Goal: Task Accomplishment & Management: Manage account settings

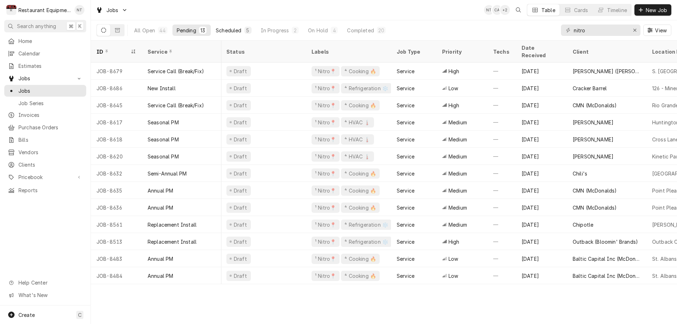
scroll to position [0, 1]
click at [233, 32] on div "Scheduled" at bounding box center [229, 30] width 26 height 7
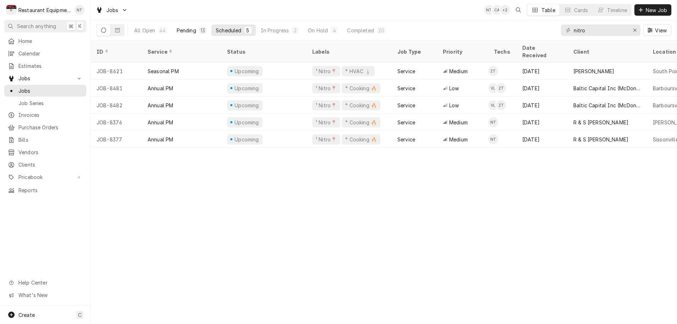
scroll to position [0, 0]
click at [190, 32] on div "Pending" at bounding box center [187, 30] width 20 height 7
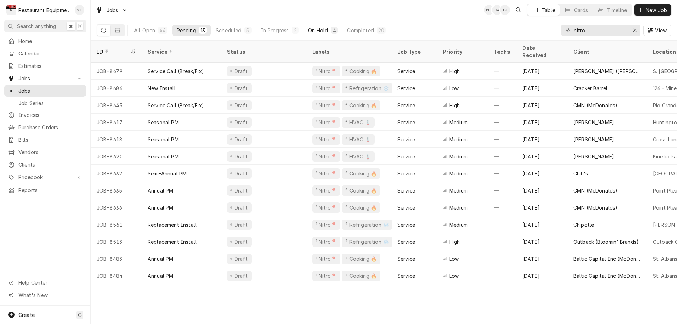
scroll to position [0, 0]
click at [321, 29] on div "On Hold" at bounding box center [318, 30] width 20 height 7
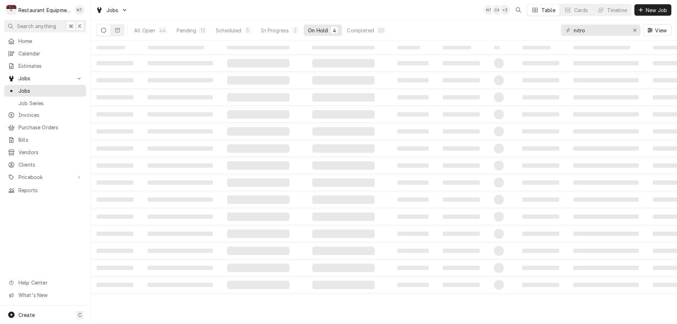
scroll to position [0, 0]
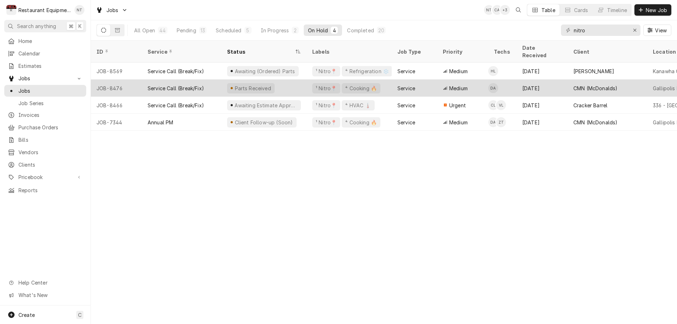
click at [309, 82] on div "¹ Nitro📍 ⁴ Cooking 🔥" at bounding box center [349, 87] width 85 height 17
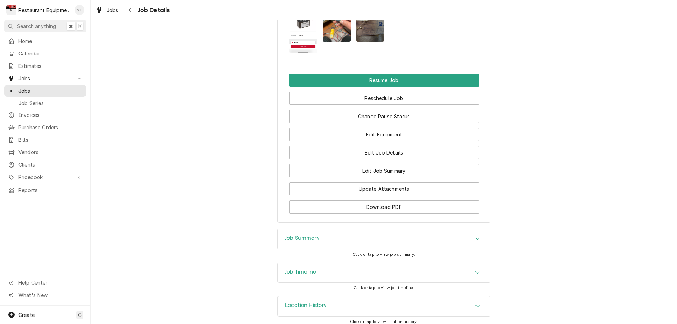
scroll to position [810, 0]
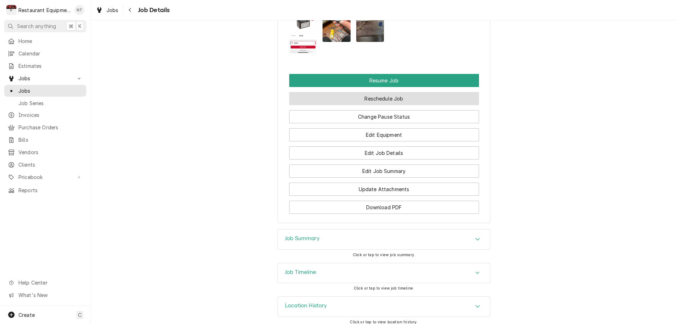
click at [363, 94] on button "Reschedule Job" at bounding box center [384, 98] width 190 height 13
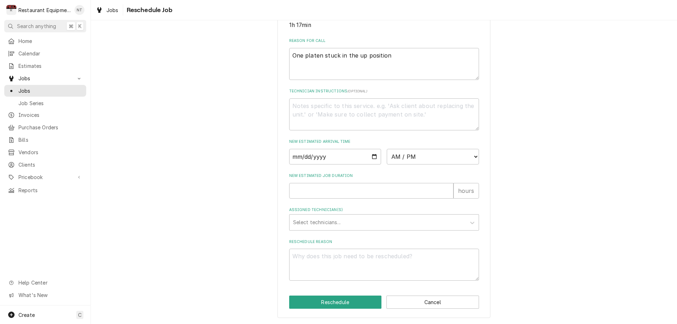
scroll to position [201, 0]
click at [333, 159] on input "Date" at bounding box center [335, 157] width 92 height 16
type input "[DATE]"
type textarea "x"
select select "08:45:00"
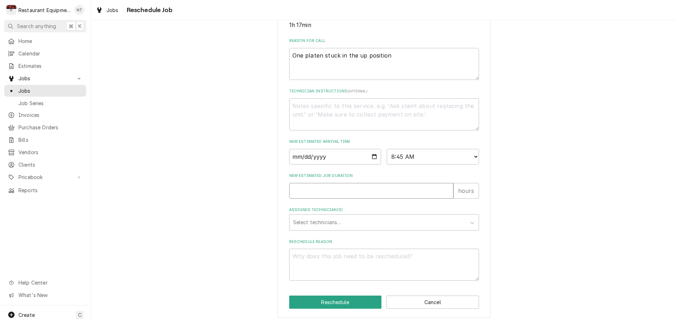
click at [360, 194] on input "New Estimated Job Duration" at bounding box center [371, 191] width 164 height 16
type textarea "x"
type input "3"
click at [471, 223] on icon "Assigned Technician(s)" at bounding box center [472, 222] width 7 height 7
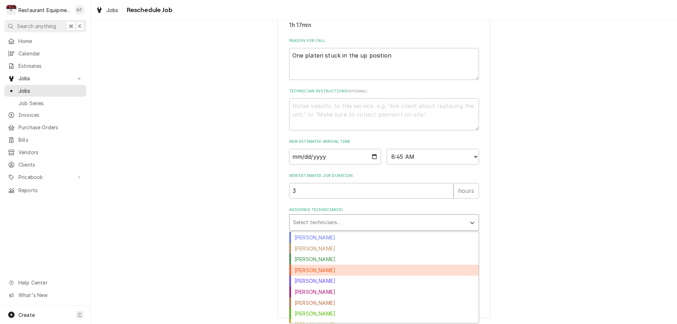
click at [355, 271] on div "Dakota Arthur" at bounding box center [384, 269] width 189 height 11
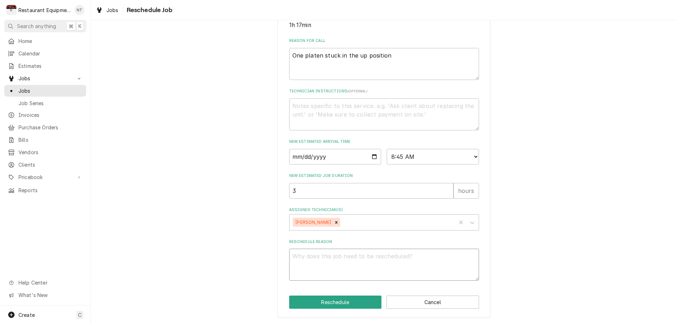
click at [329, 264] on textarea "Reschedule Reason" at bounding box center [384, 264] width 190 height 32
type textarea "x"
type textarea "p"
type textarea "x"
type textarea "pa"
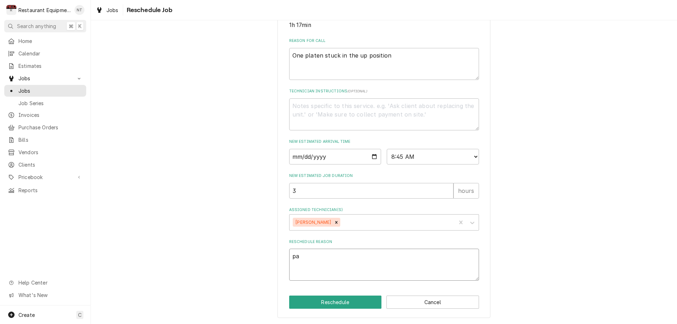
type textarea "x"
type textarea "par"
type textarea "x"
type textarea "part"
type textarea "x"
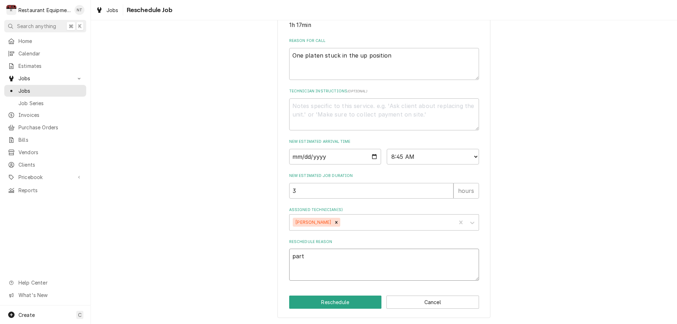
type textarea "parts"
type textarea "x"
type textarea "parts"
type textarea "x"
type textarea "parts i"
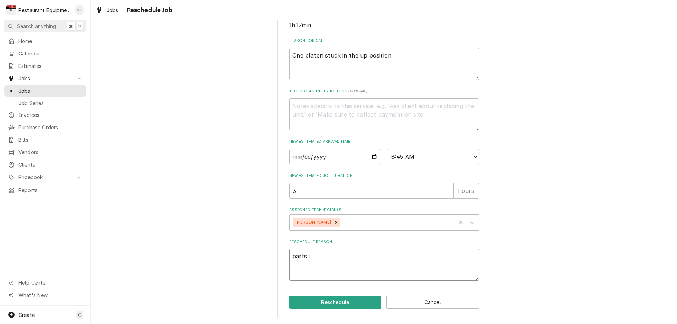
type textarea "x"
type textarea "parts in"
click at [343, 303] on button "Reschedule" at bounding box center [335, 301] width 93 height 13
type textarea "x"
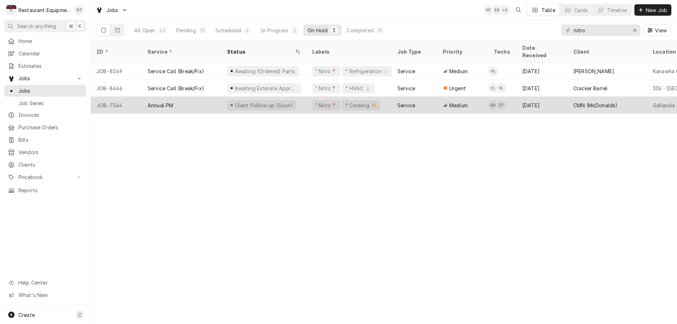
click at [301, 99] on div "Client Follow-up (Soon)" at bounding box center [263, 105] width 85 height 17
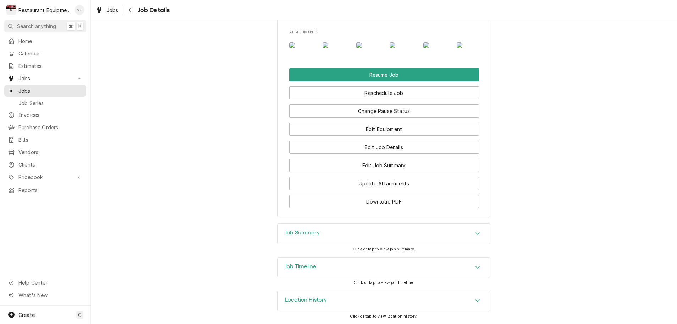
scroll to position [852, 0]
click at [345, 98] on button "Reschedule Job" at bounding box center [384, 92] width 190 height 13
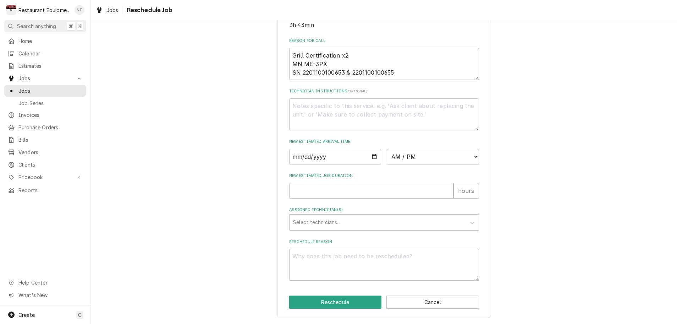
scroll to position [201, 0]
click at [320, 161] on input "Date" at bounding box center [335, 157] width 92 height 16
type input "[DATE]"
type textarea "x"
select select "12:00:00"
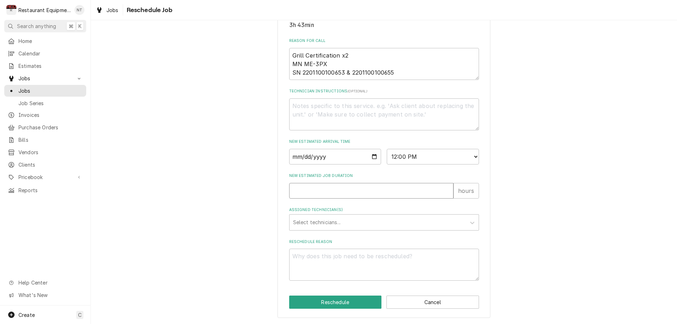
click at [347, 192] on input "New Estimated Job Duration" at bounding box center [371, 191] width 164 height 16
type textarea "x"
type input "3"
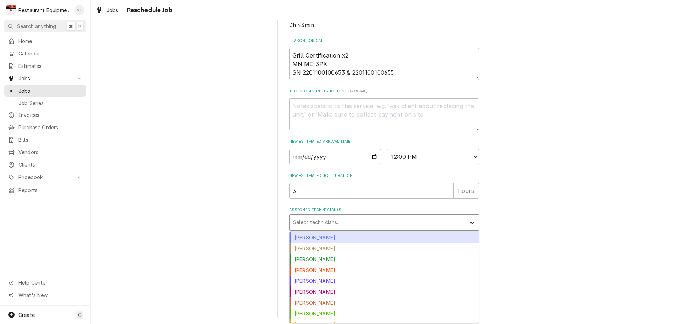
click at [472, 222] on icon "Assigned Technician(s)" at bounding box center [472, 222] width 7 height 7
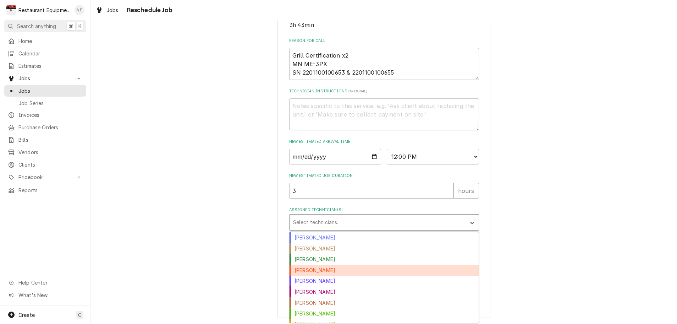
click at [362, 272] on div "Dakota Arthur" at bounding box center [384, 269] width 189 height 11
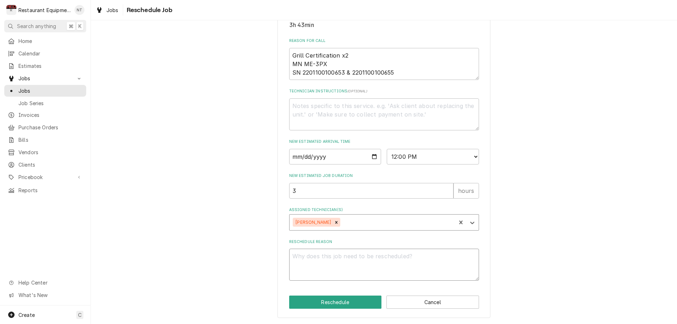
click at [316, 263] on textarea "Reschedule Reason" at bounding box center [384, 264] width 190 height 32
type textarea "x"
type textarea "c"
type textarea "x"
type textarea "co"
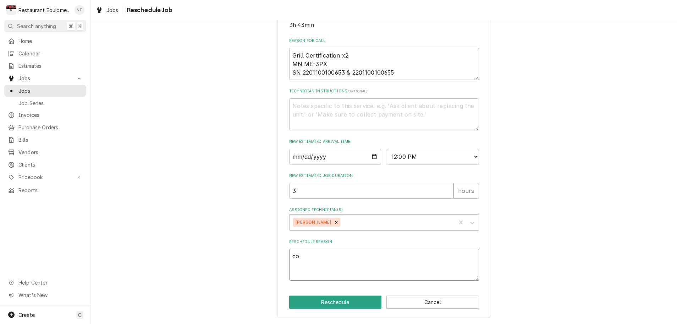
type textarea "x"
type textarea "com"
type textarea "x"
type textarea "comp"
type textarea "x"
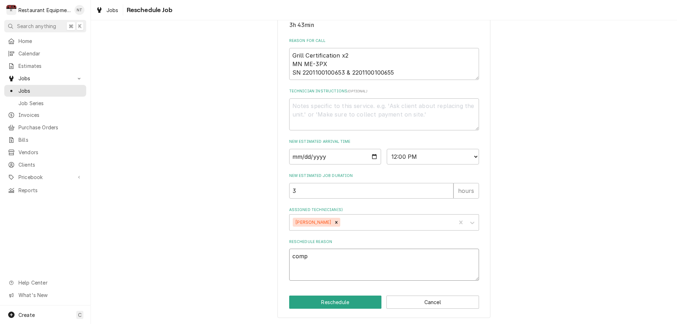
type textarea "compl"
type textarea "x"
type textarea "comple"
type textarea "x"
type textarea "complet"
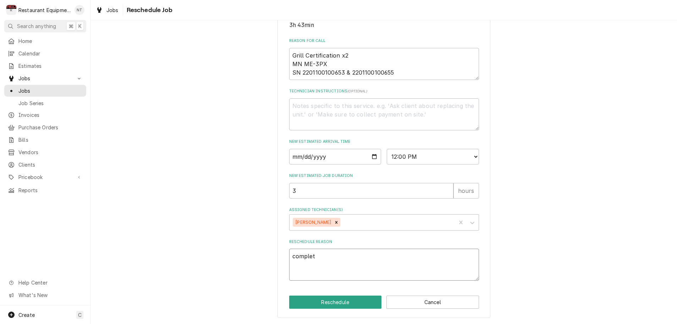
type textarea "x"
type textarea "complete"
type textarea "x"
type textarea "complete"
type textarea "x"
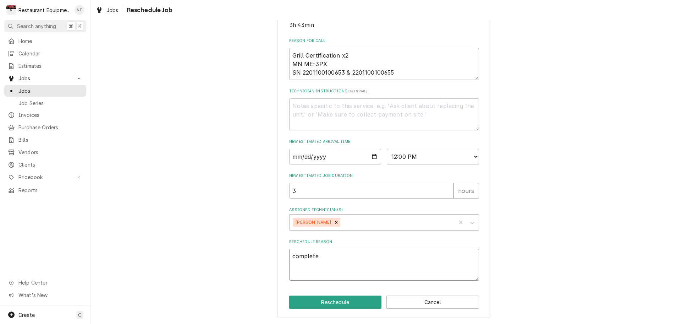
type textarea "complete a"
type textarea "x"
type textarea "complete af"
type textarea "x"
type textarea "complete aft"
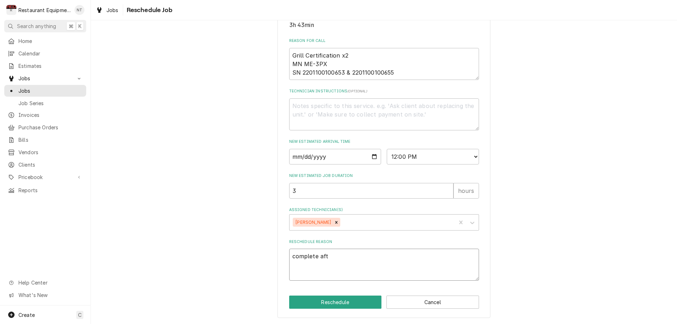
type textarea "x"
type textarea "complete afte"
type textarea "x"
type textarea "complete after"
type textarea "x"
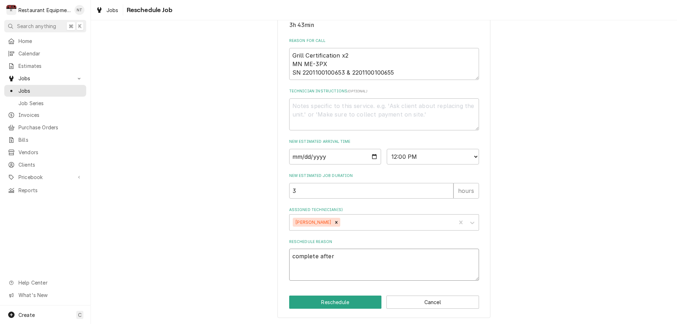
type textarea "complete after"
type textarea "x"
type textarea "complete after r"
type textarea "x"
type textarea "complete after re"
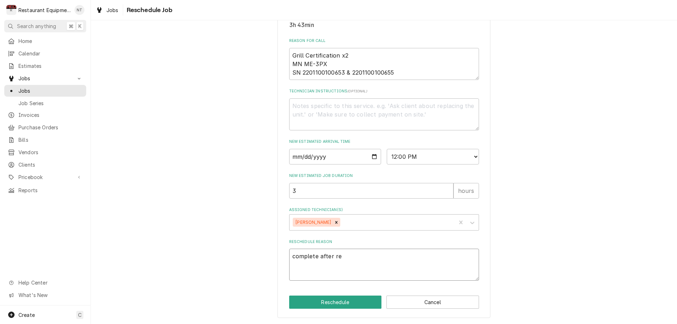
type textarea "x"
type textarea "complete after rep"
type textarea "x"
type textarea "complete after repa"
type textarea "x"
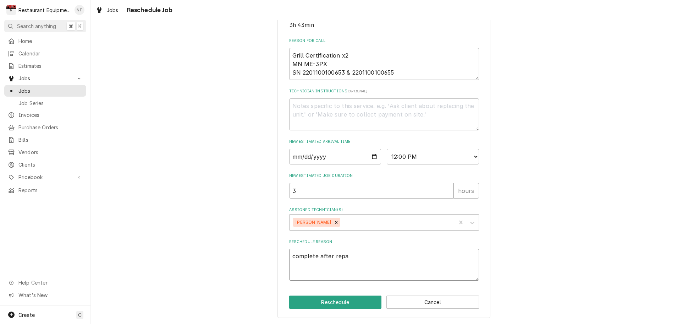
type textarea "complete after repai"
type textarea "x"
type textarea "complete after repair"
click at [337, 301] on button "Reschedule" at bounding box center [335, 301] width 93 height 13
type textarea "x"
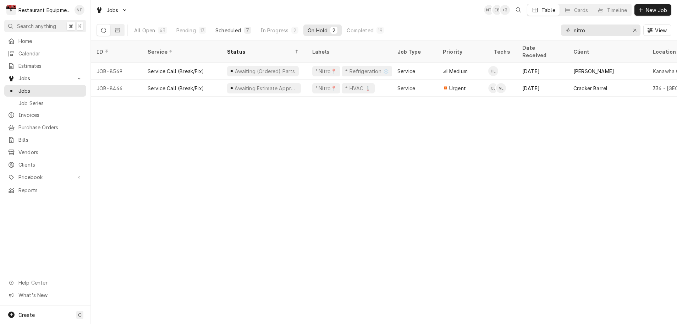
click at [237, 31] on div "Scheduled" at bounding box center [228, 30] width 26 height 7
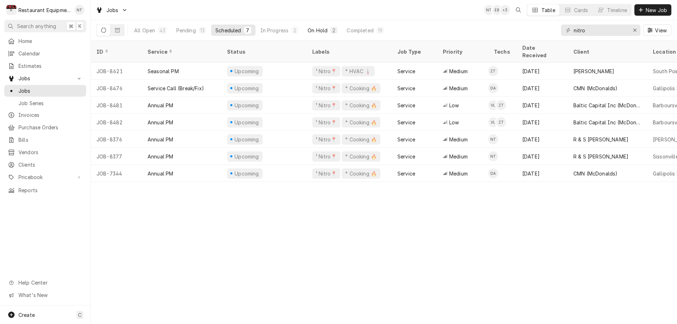
click at [323, 32] on div "On Hold" at bounding box center [318, 30] width 20 height 7
